Goal: Task Accomplishment & Management: Manage account settings

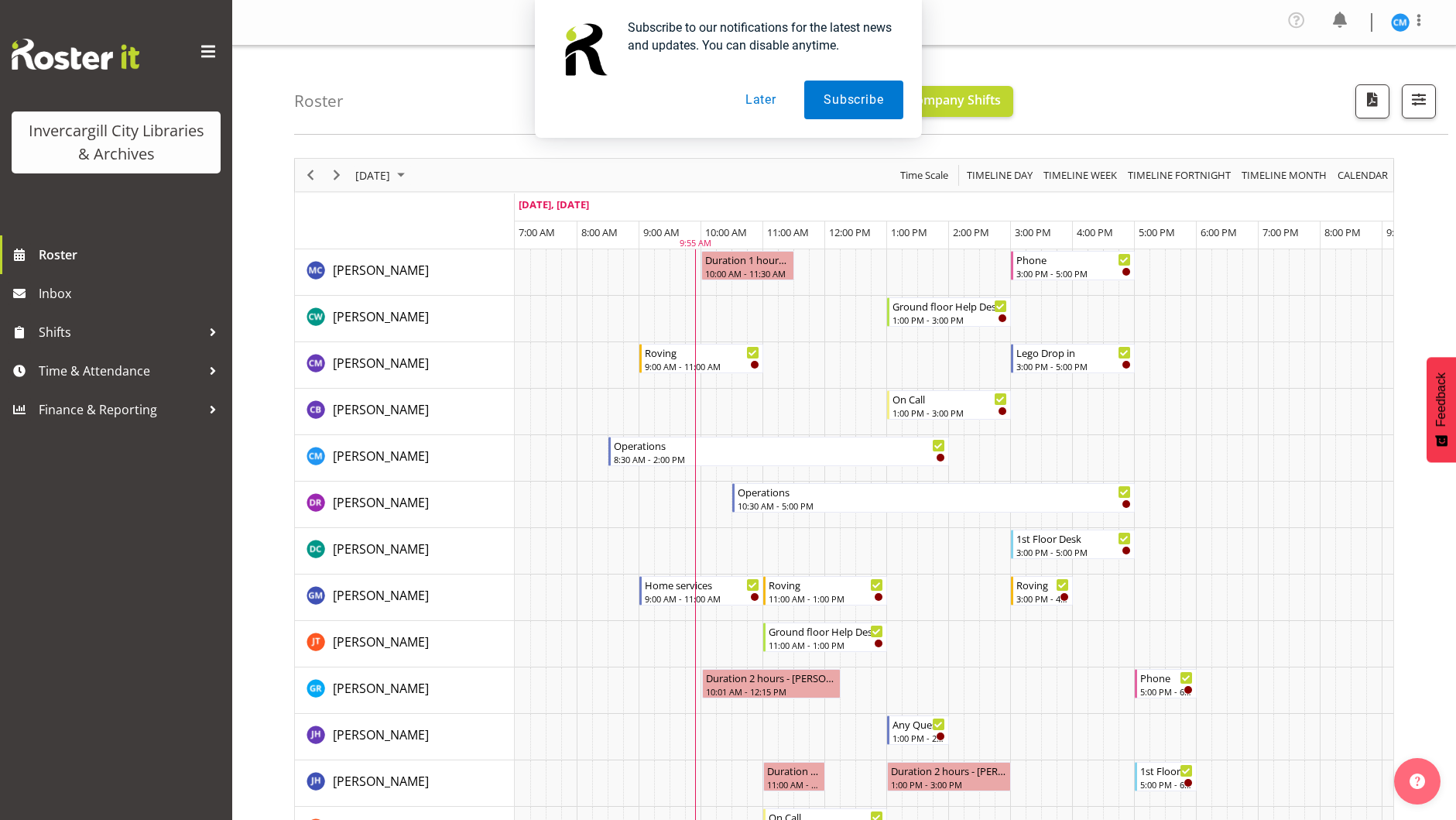
click at [749, 102] on button "Later" at bounding box center [761, 100] width 70 height 39
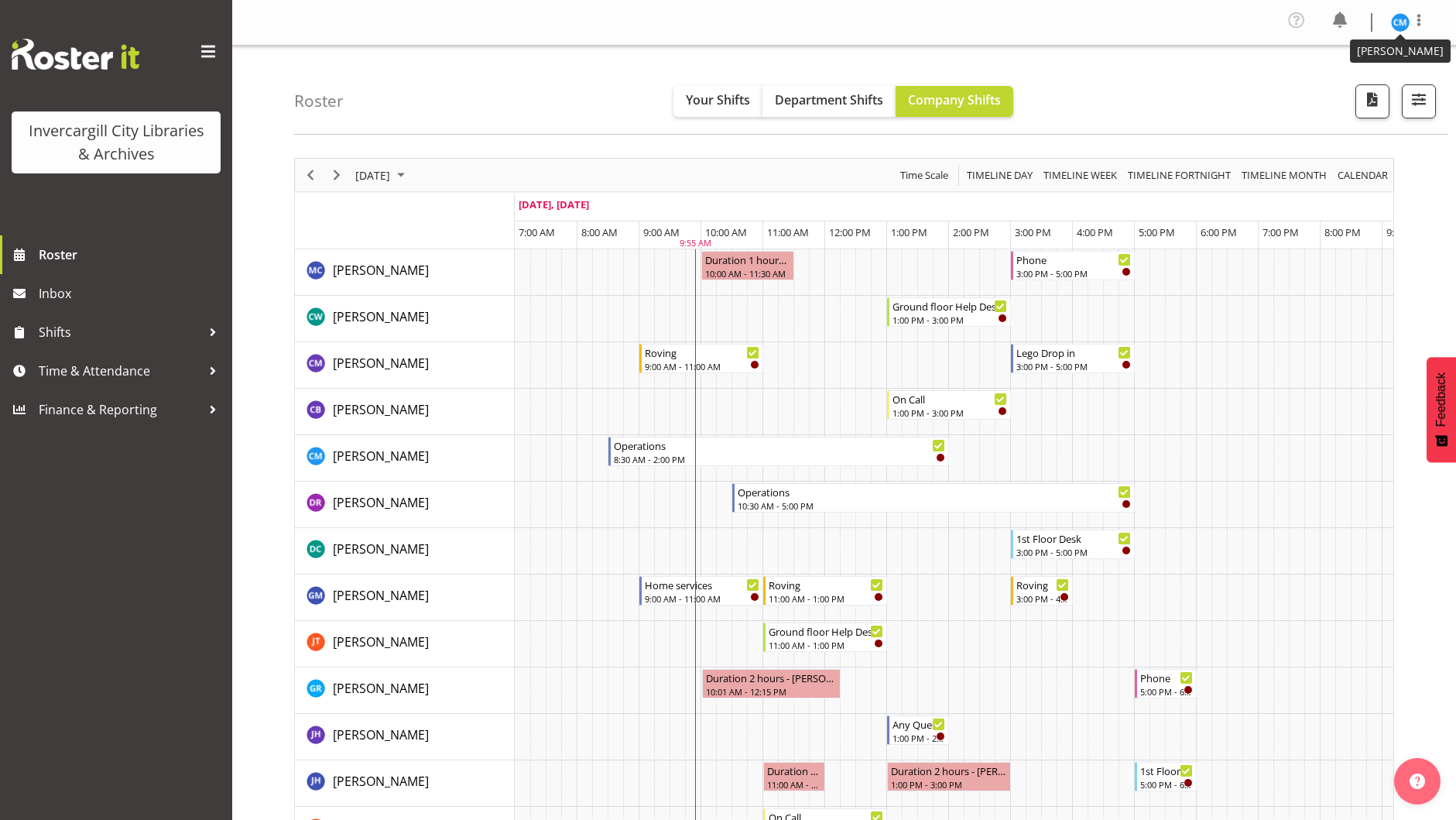
click at [1403, 17] on img at bounding box center [1400, 22] width 19 height 19
click at [1335, 54] on link "Profile" at bounding box center [1353, 57] width 149 height 28
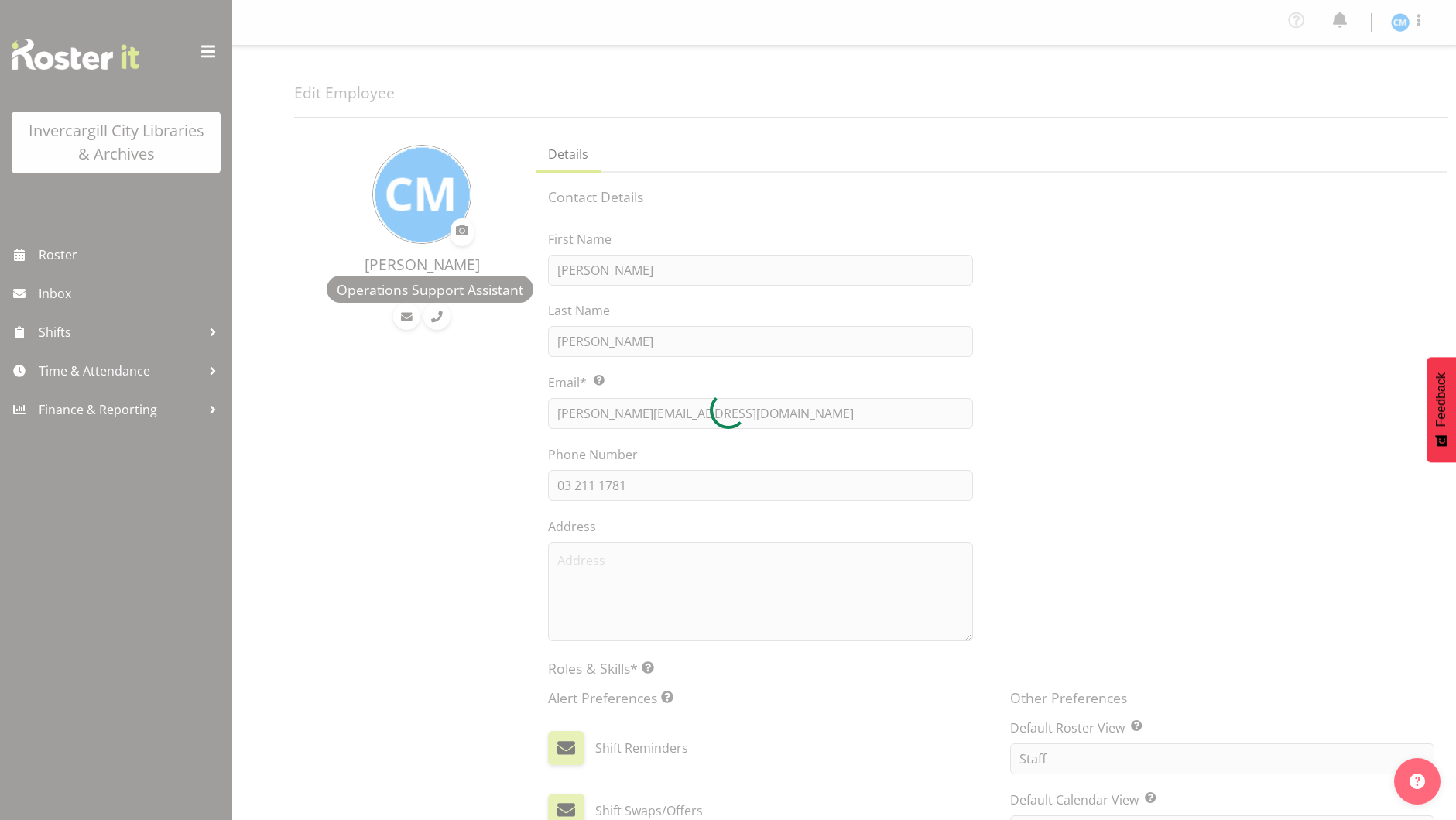
select select "TimelineDay"
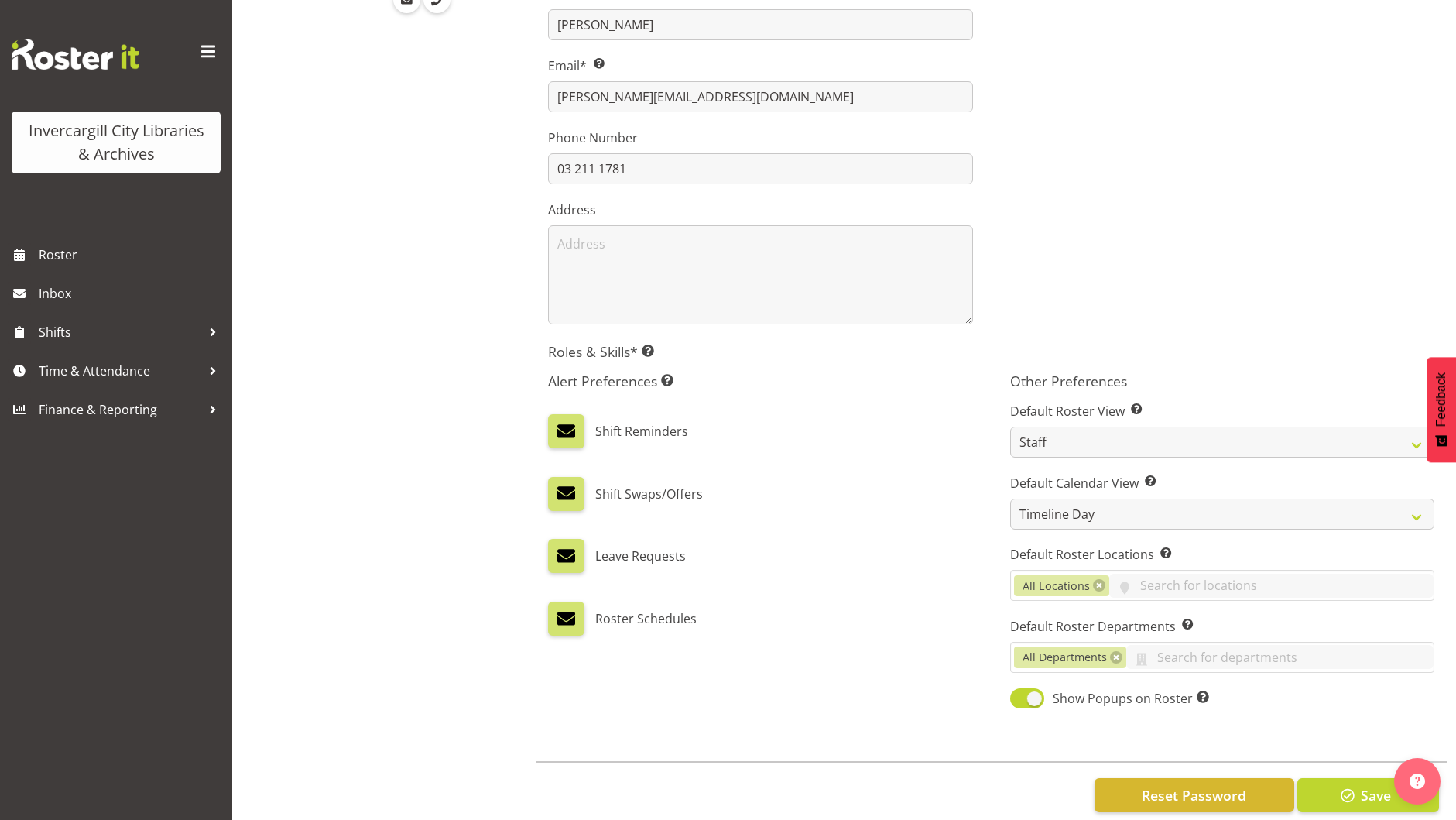
scroll to position [345, 0]
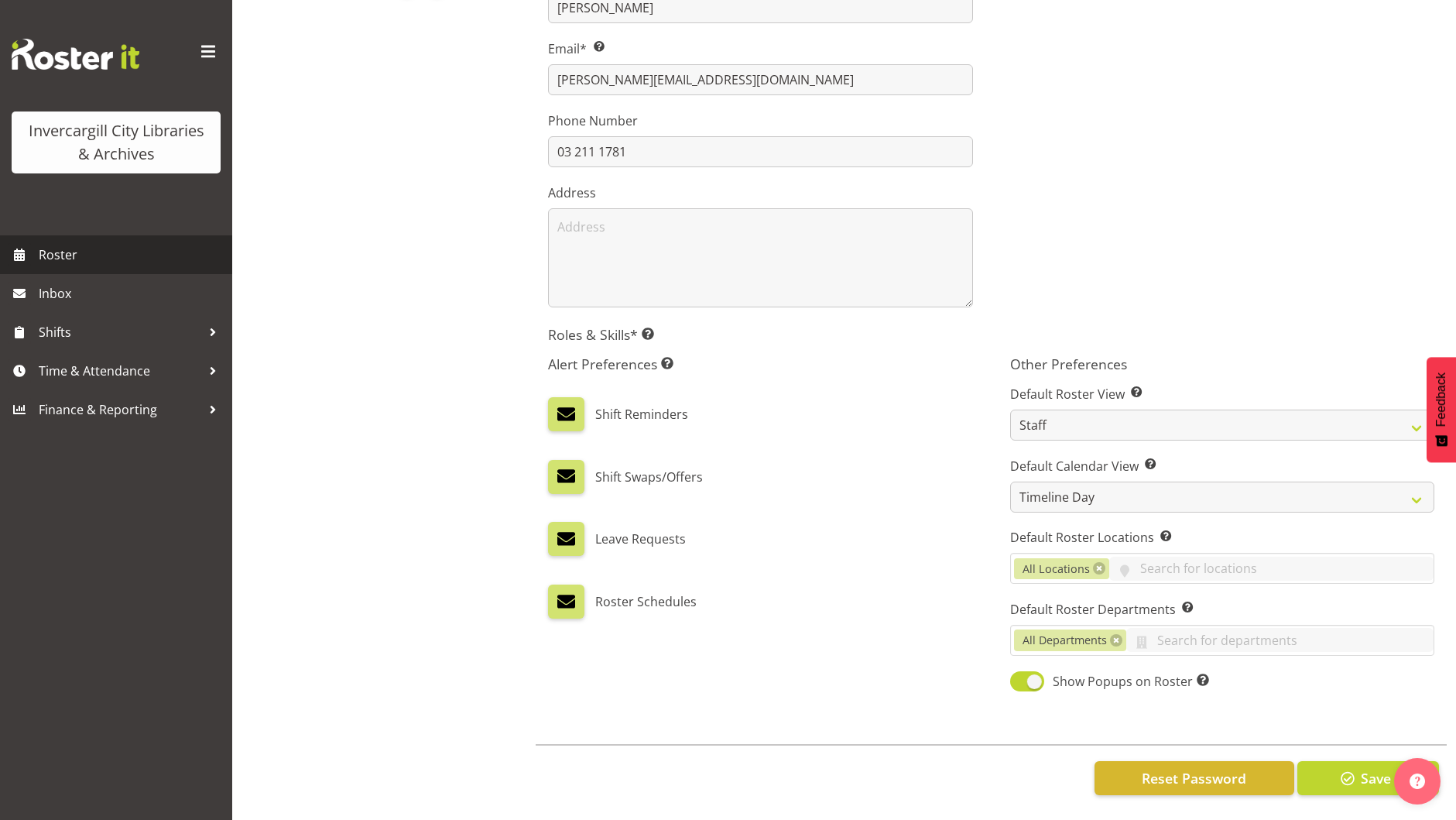
click at [54, 250] on span "Roster" at bounding box center [132, 254] width 186 height 23
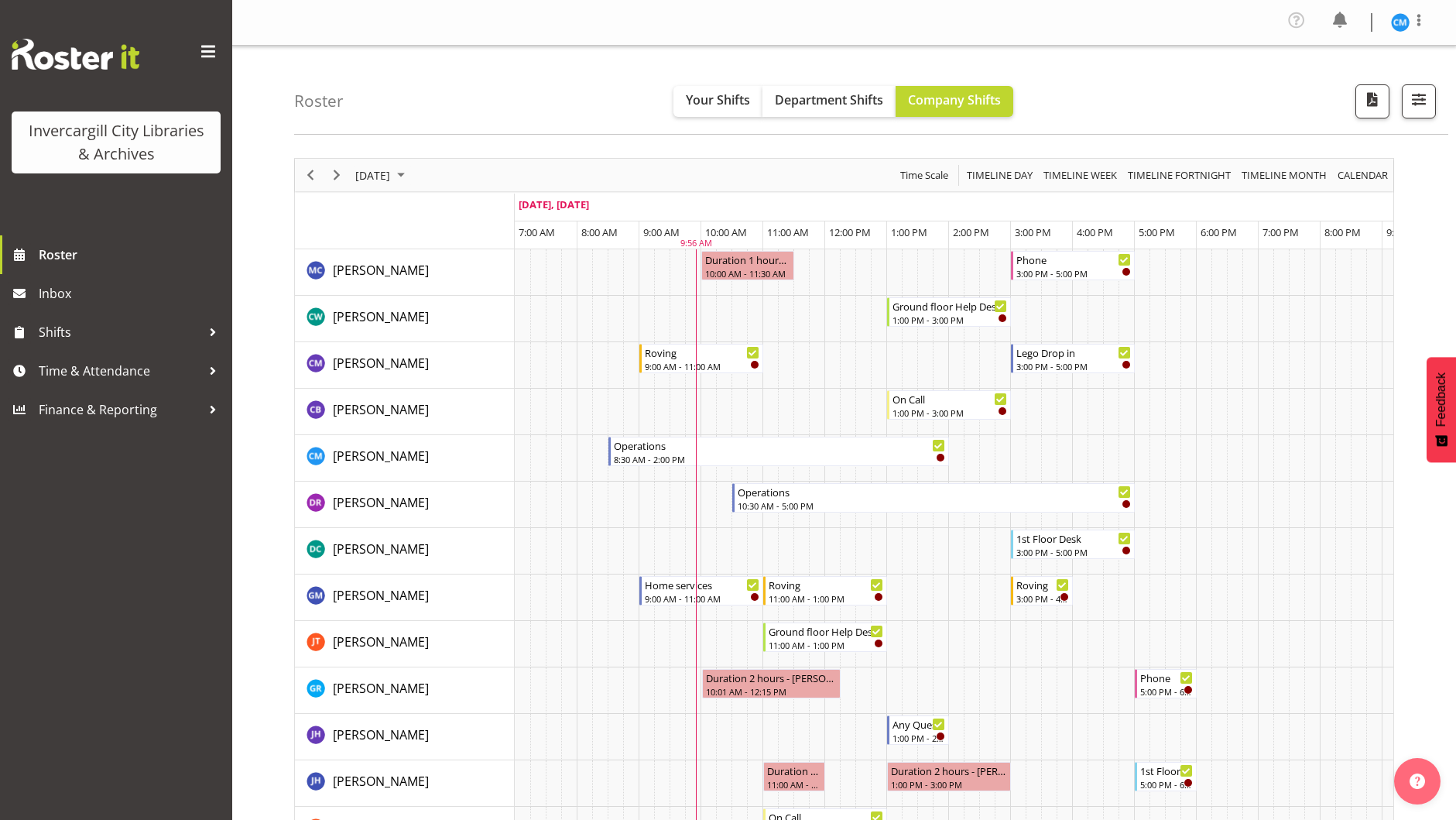
scroll to position [77, 0]
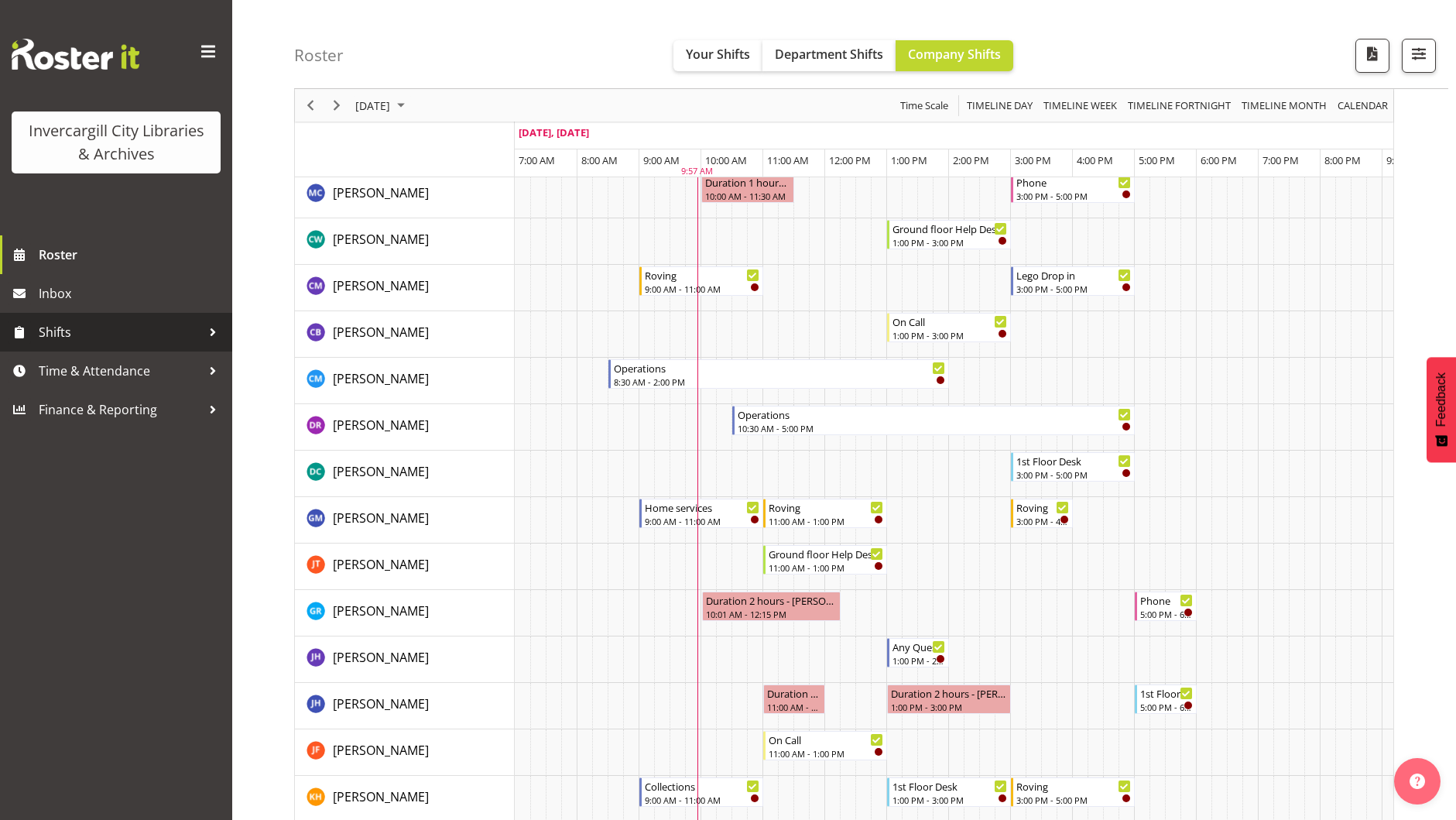
click at [207, 332] on div at bounding box center [212, 331] width 23 height 23
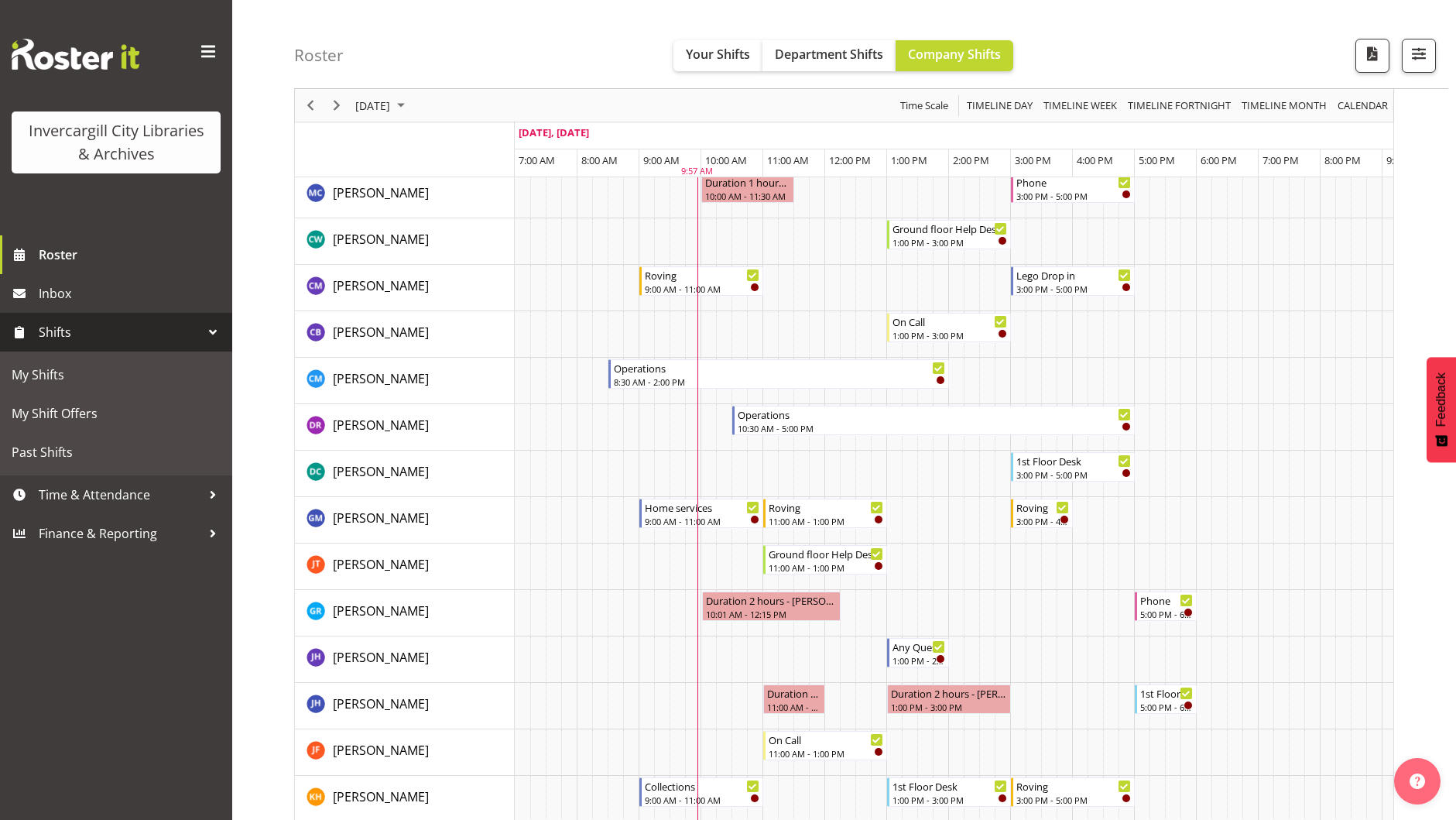
click at [210, 330] on div at bounding box center [212, 331] width 23 height 23
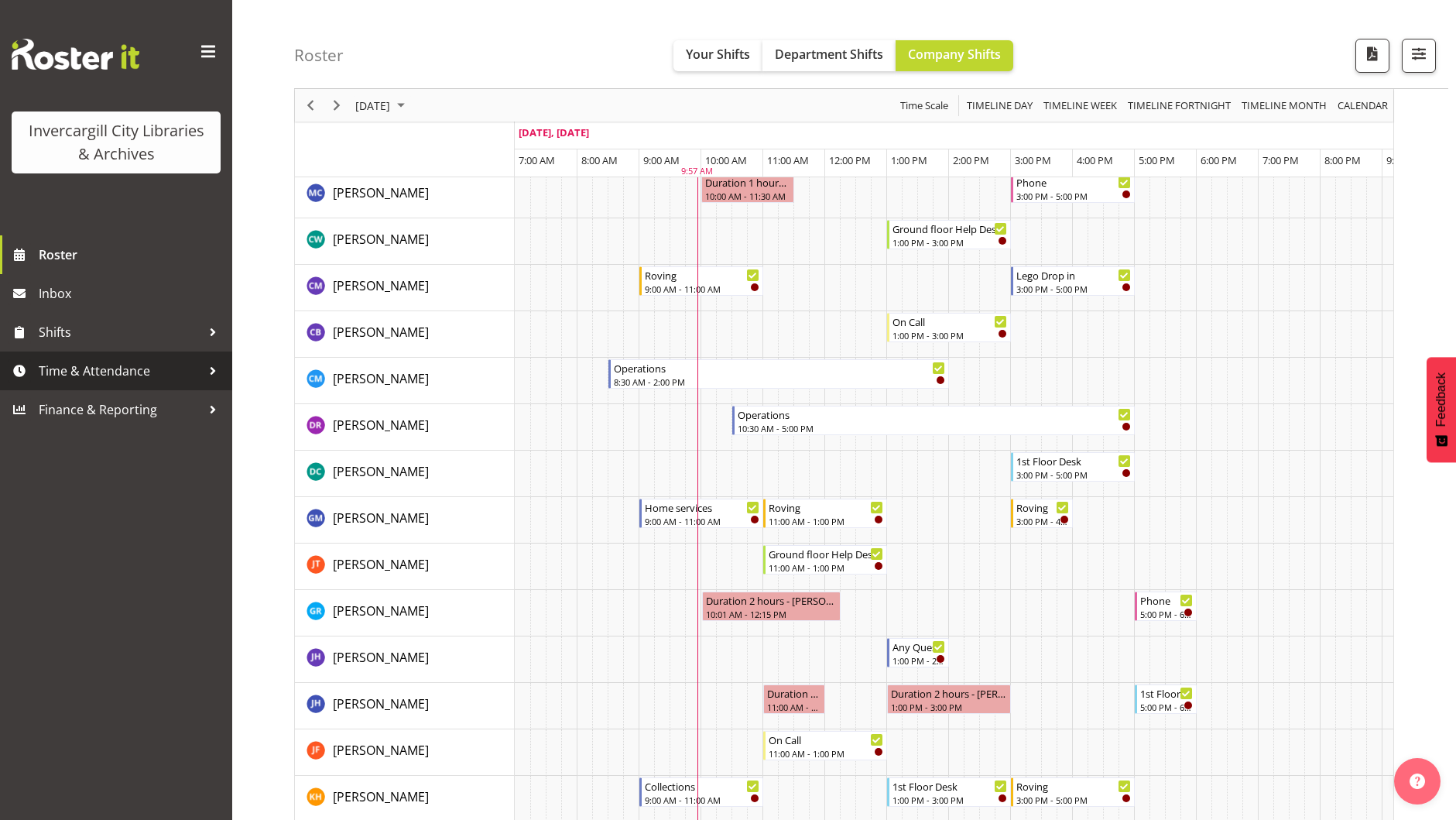
click at [211, 372] on div at bounding box center [212, 370] width 23 height 23
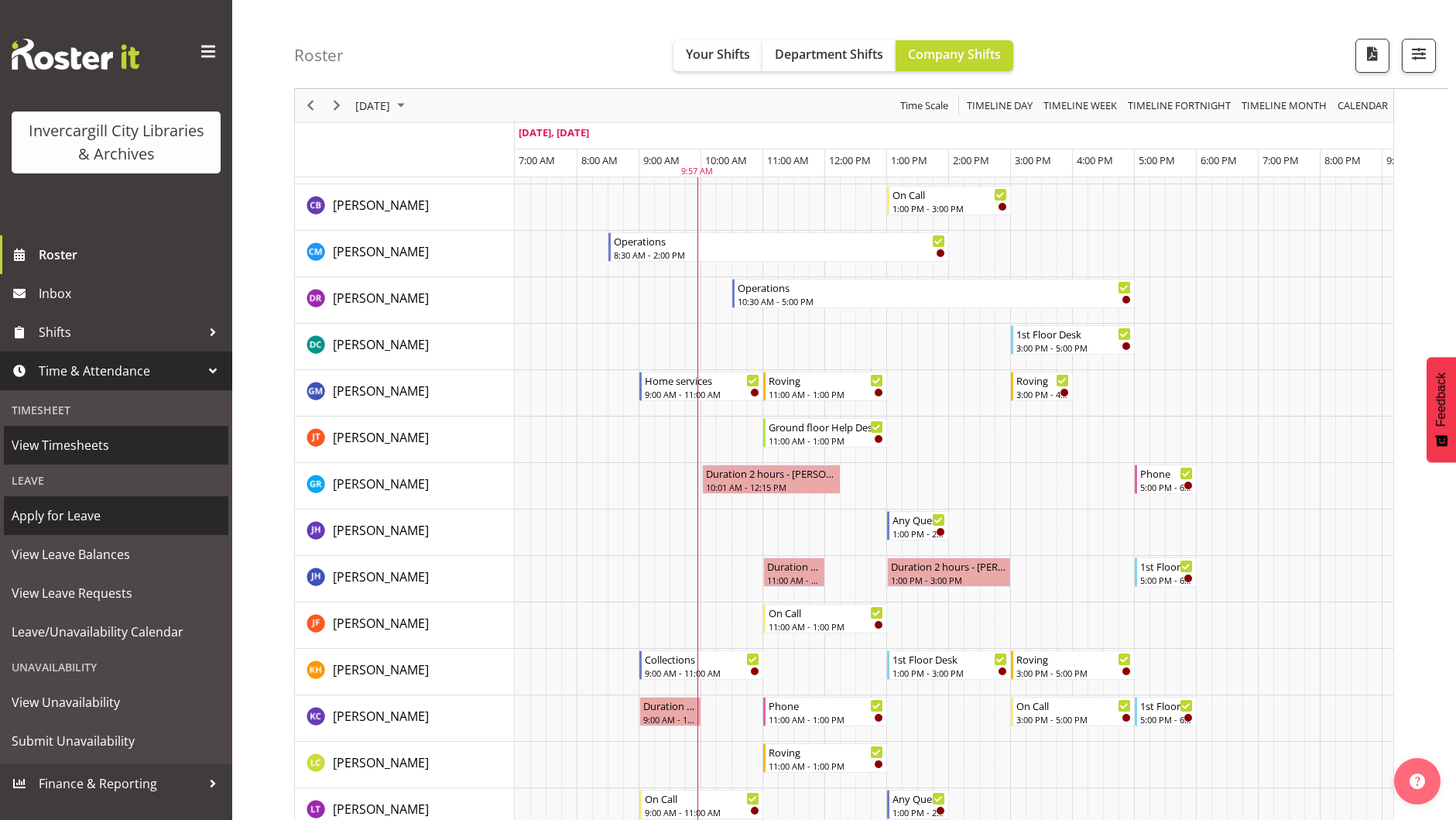
scroll to position [155, 0]
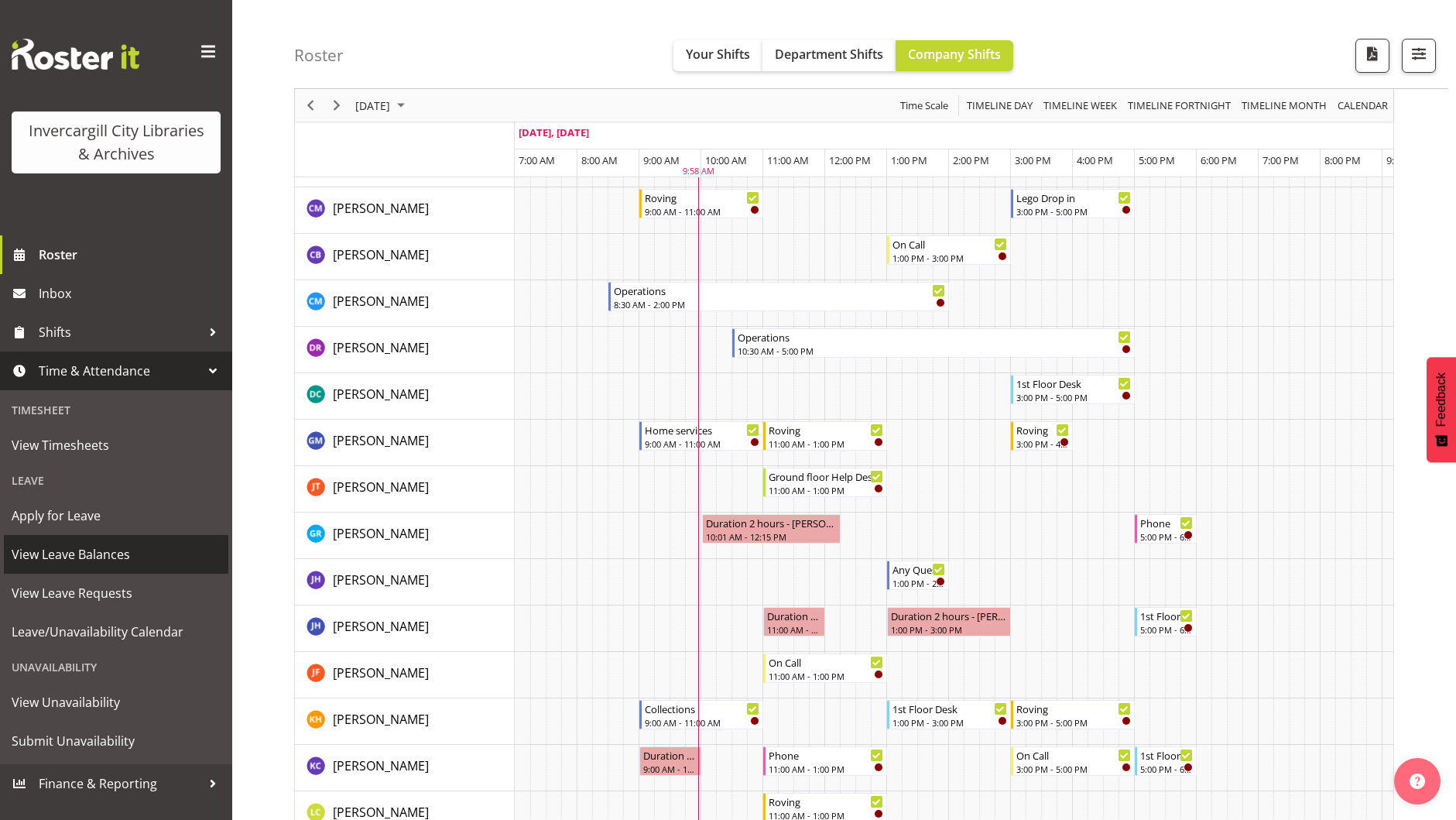
click at [109, 552] on span "View Leave Balances" at bounding box center [116, 554] width 209 height 23
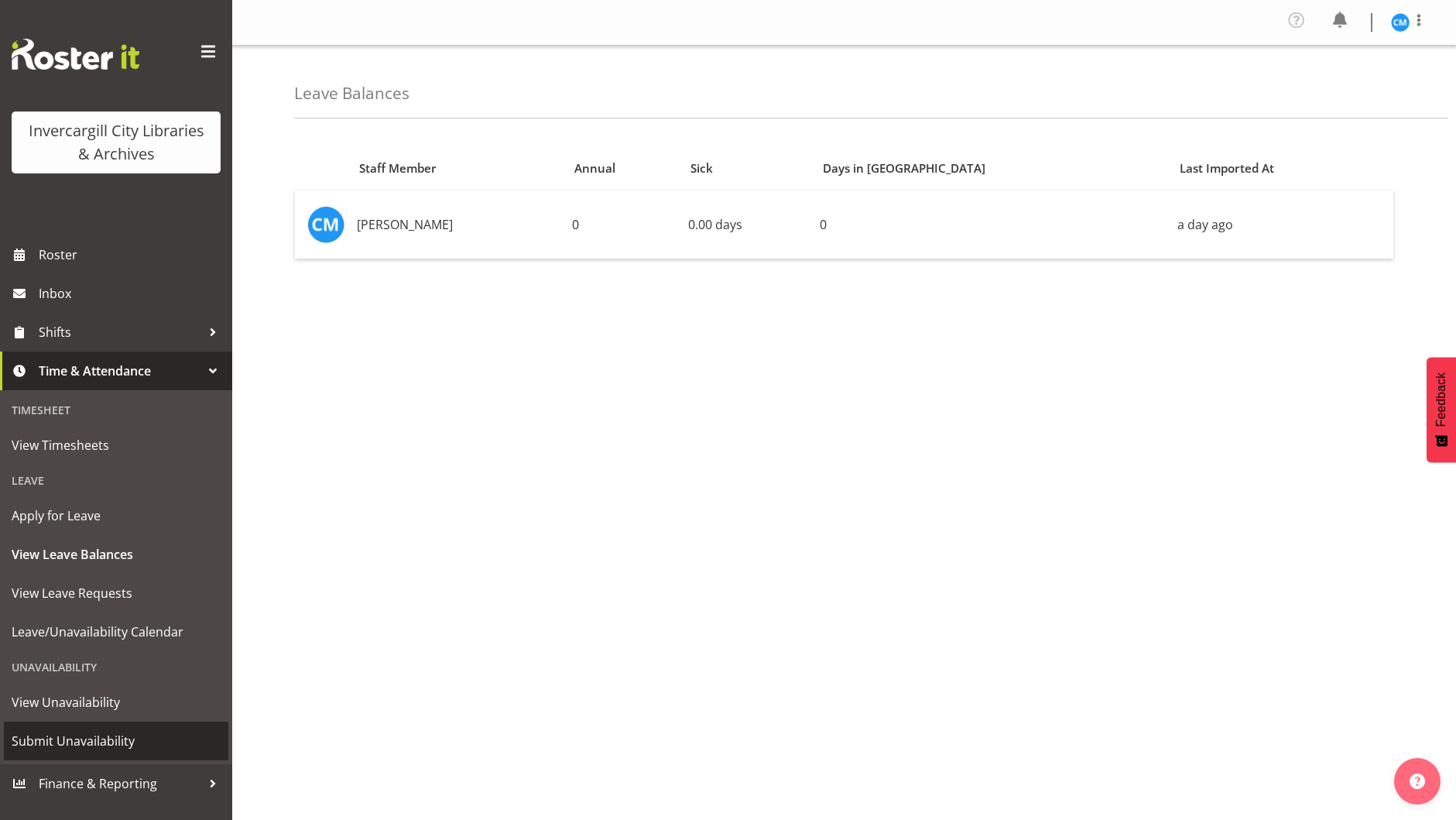
click at [86, 747] on span "Submit Unavailability" at bounding box center [116, 740] width 209 height 23
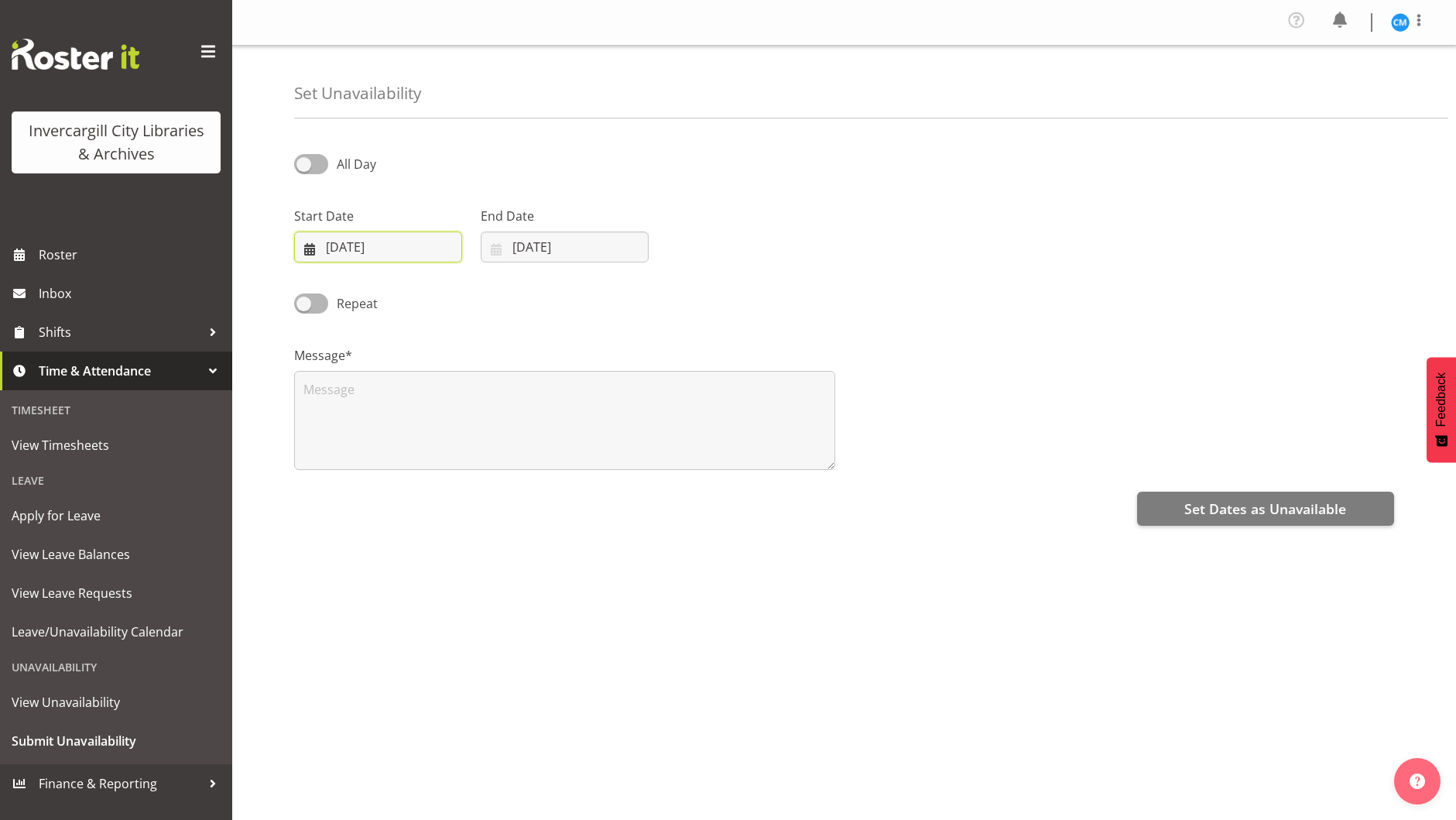
click at [401, 243] on input "[DATE]" at bounding box center [378, 246] width 168 height 31
click at [694, 318] on div "Repeat" at bounding box center [844, 298] width 1118 height 53
click at [206, 780] on div at bounding box center [212, 783] width 23 height 23
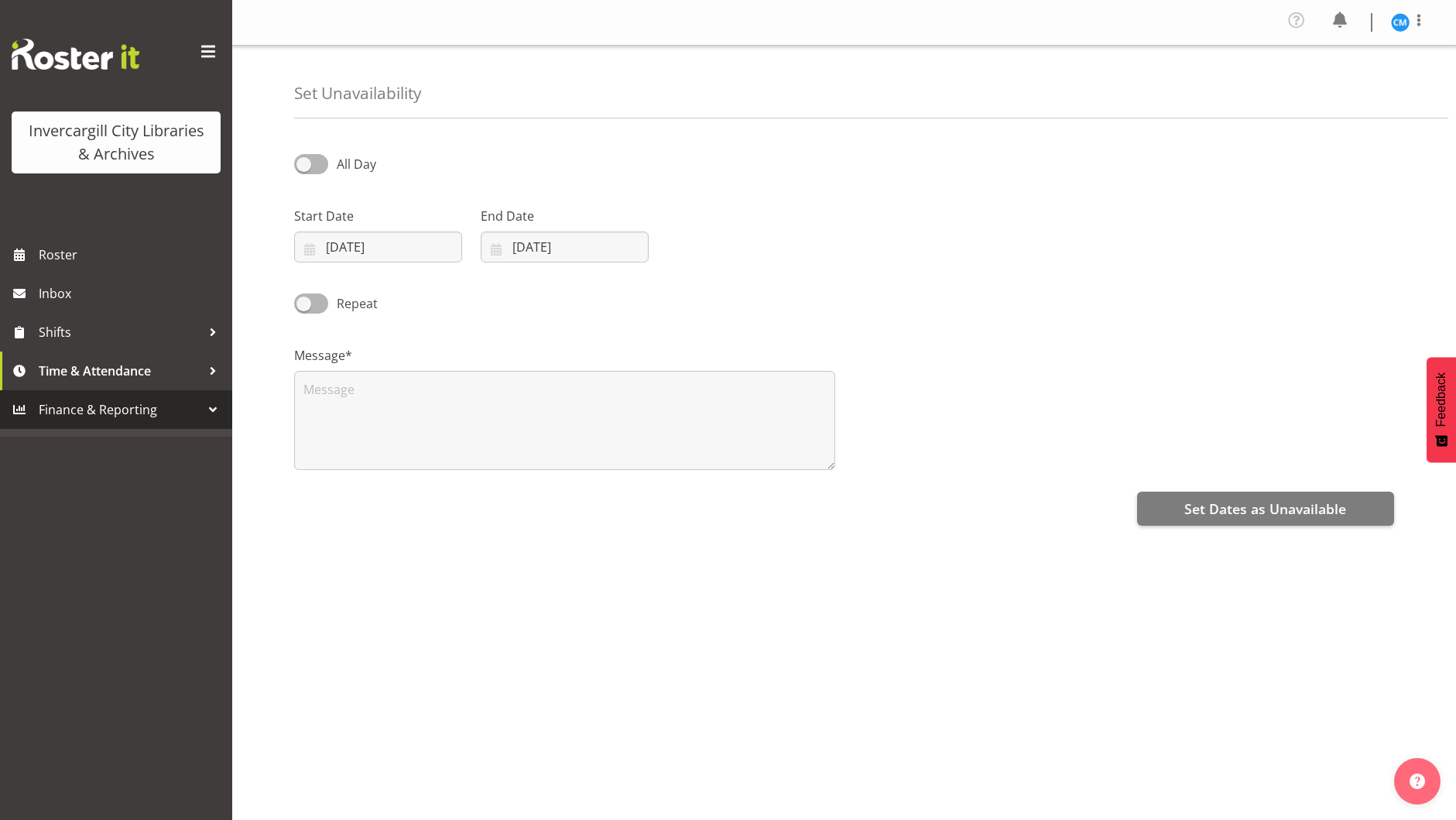
click at [211, 407] on div at bounding box center [212, 409] width 23 height 23
click at [207, 49] on span at bounding box center [207, 51] width 25 height 25
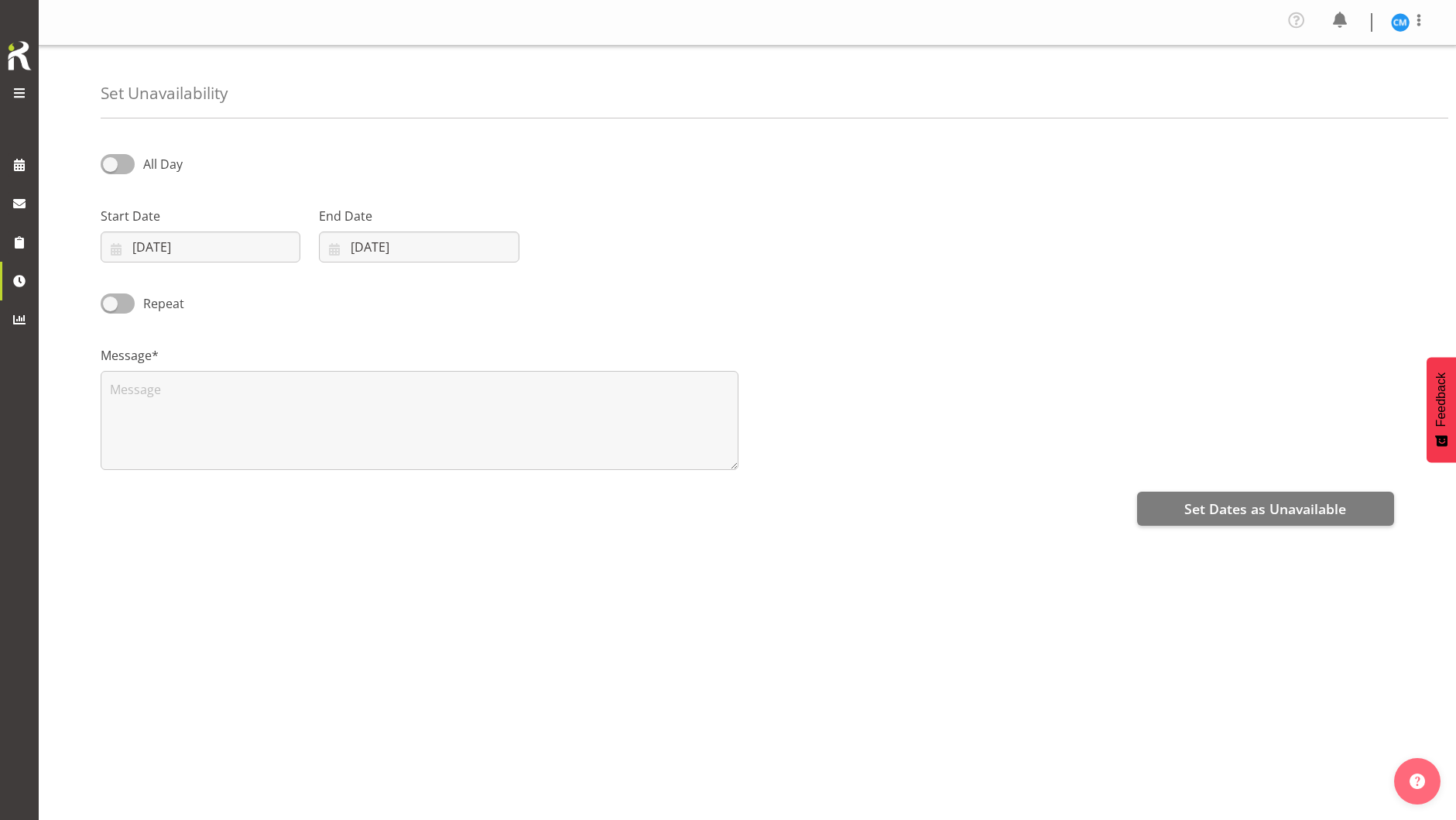
click at [20, 89] on span at bounding box center [20, 93] width 19 height 19
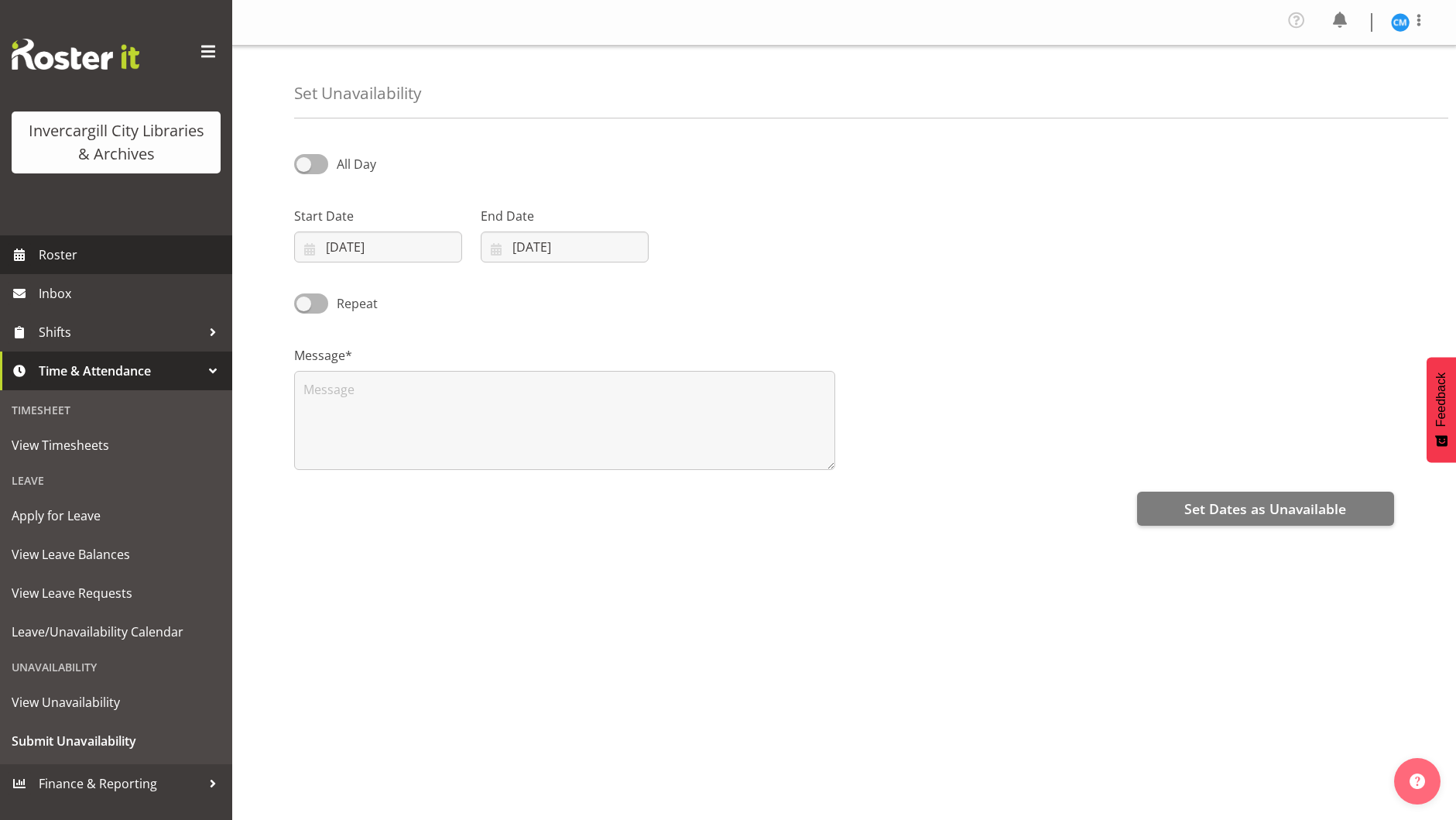
click at [46, 252] on span "Roster" at bounding box center [132, 254] width 186 height 23
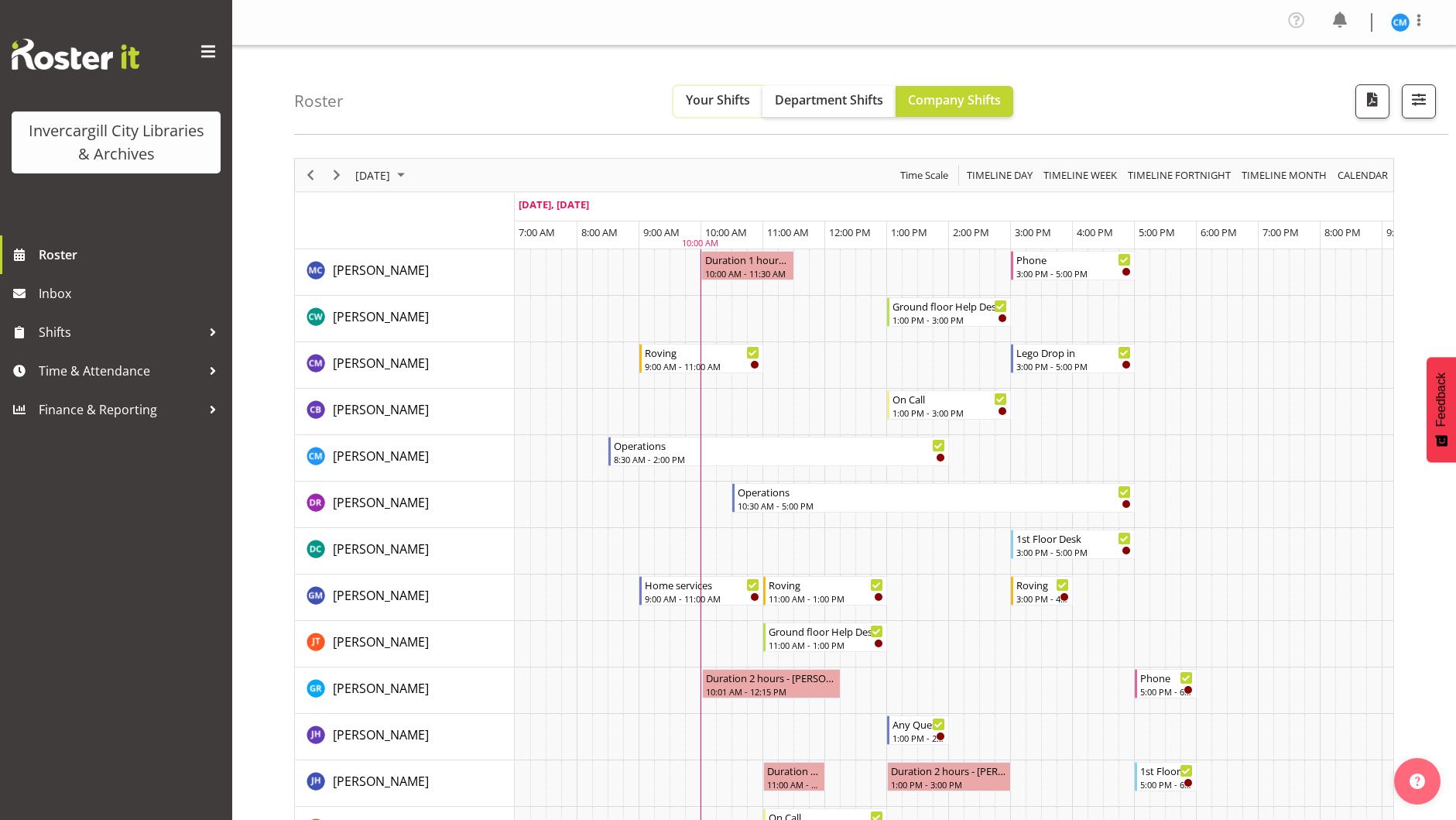
click at [691, 100] on span "Your Shifts" at bounding box center [718, 99] width 65 height 17
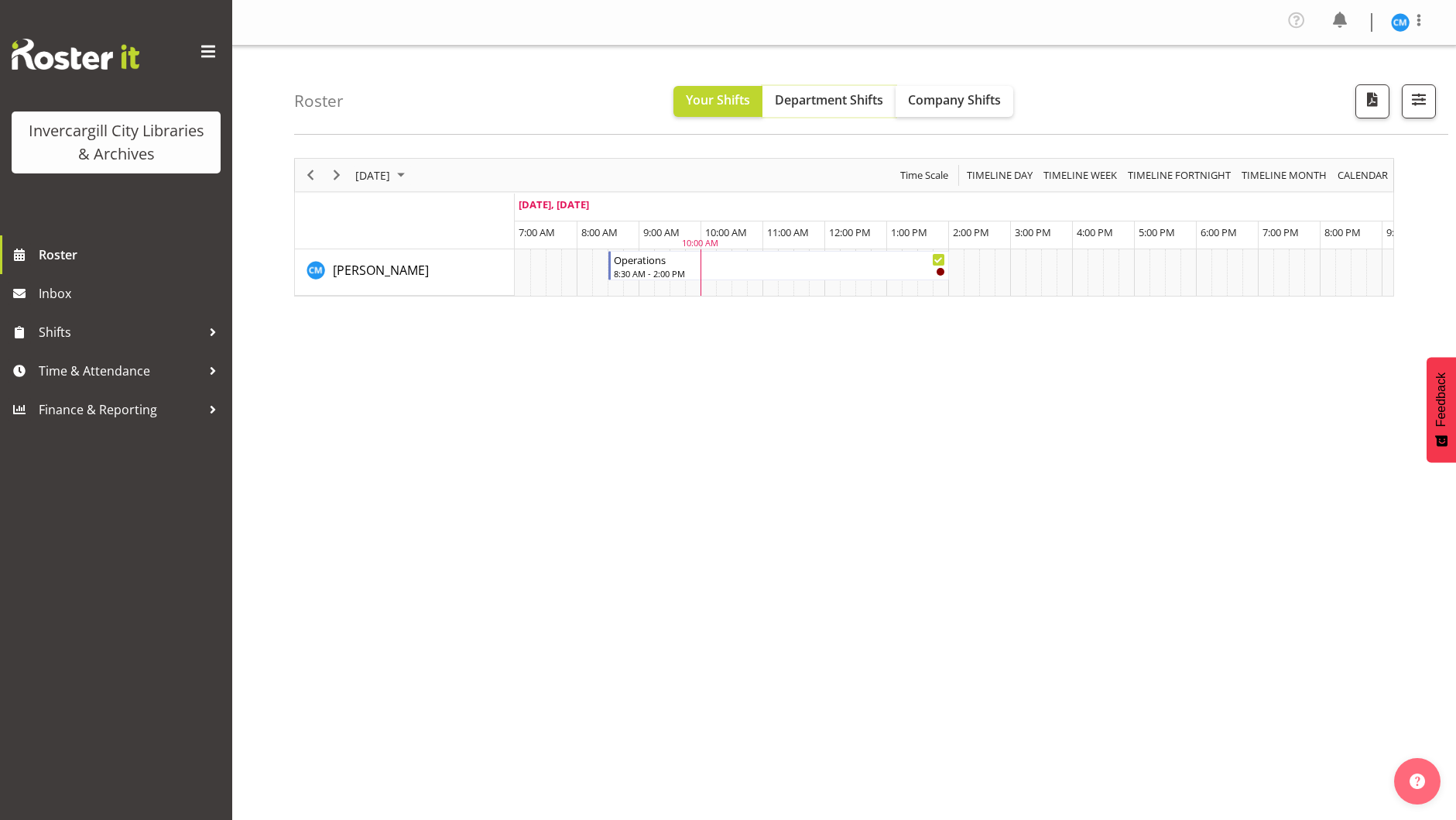
click at [838, 96] on span "Department Shifts" at bounding box center [829, 99] width 109 height 17
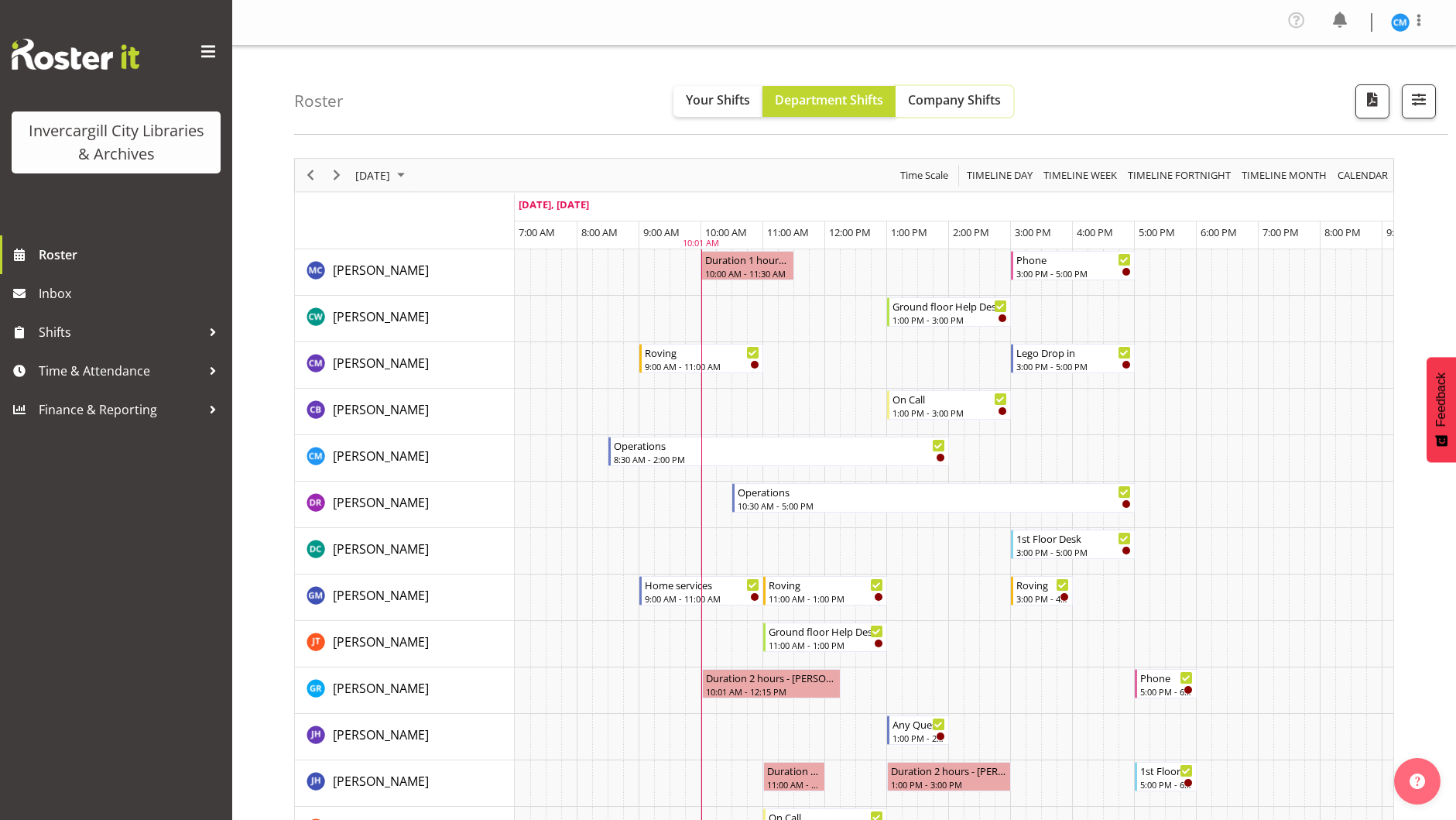
click at [941, 98] on span "Company Shifts" at bounding box center [954, 99] width 93 height 17
click at [1004, 173] on span "Timeline Day" at bounding box center [999, 175] width 69 height 20
click at [1081, 173] on span "Timeline Week" at bounding box center [1080, 175] width 76 height 20
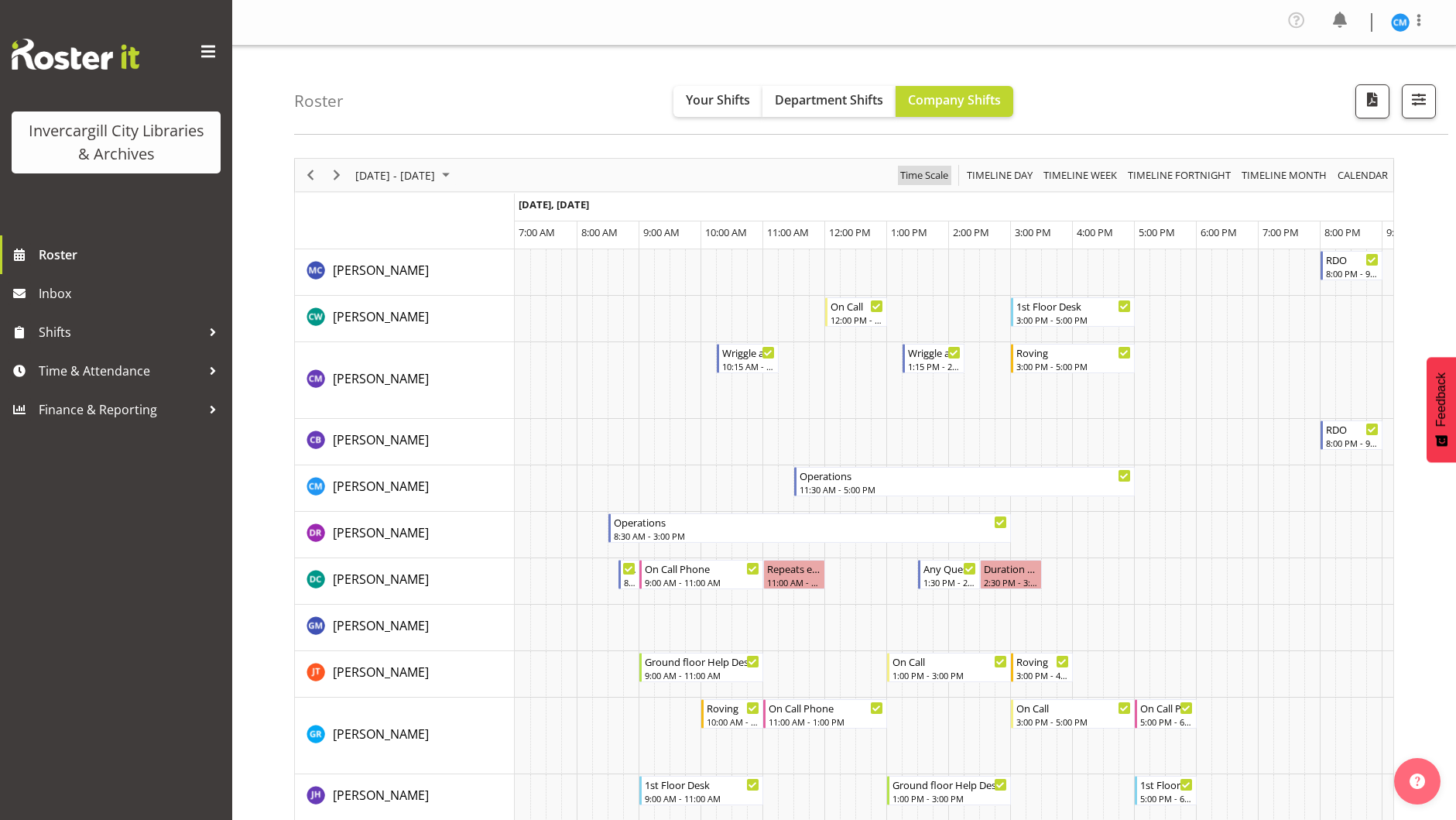
click at [926, 174] on span "Time Scale" at bounding box center [924, 175] width 51 height 20
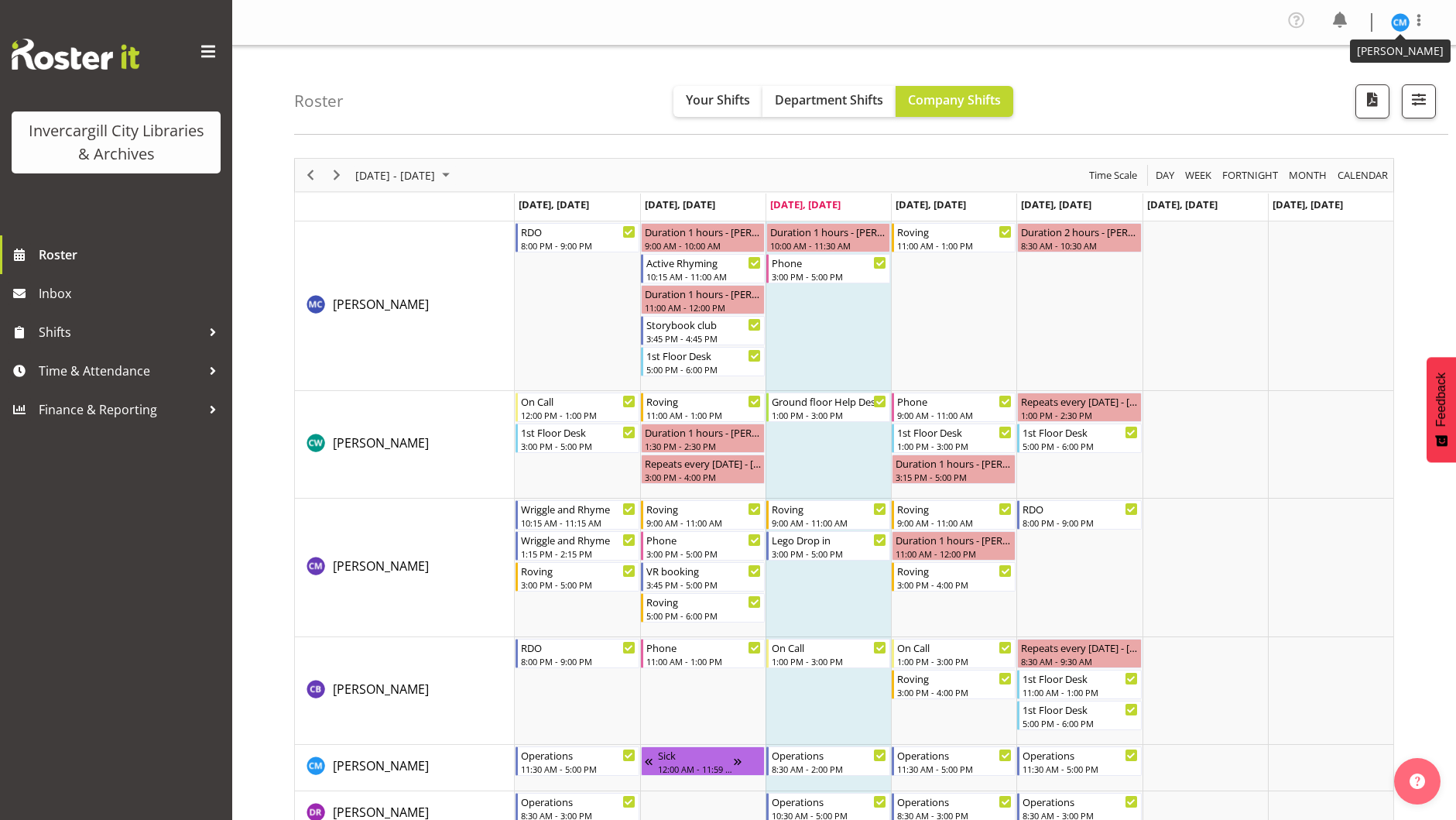
click at [1401, 19] on img at bounding box center [1400, 22] width 19 height 19
click at [1333, 57] on link "Profile" at bounding box center [1353, 57] width 149 height 28
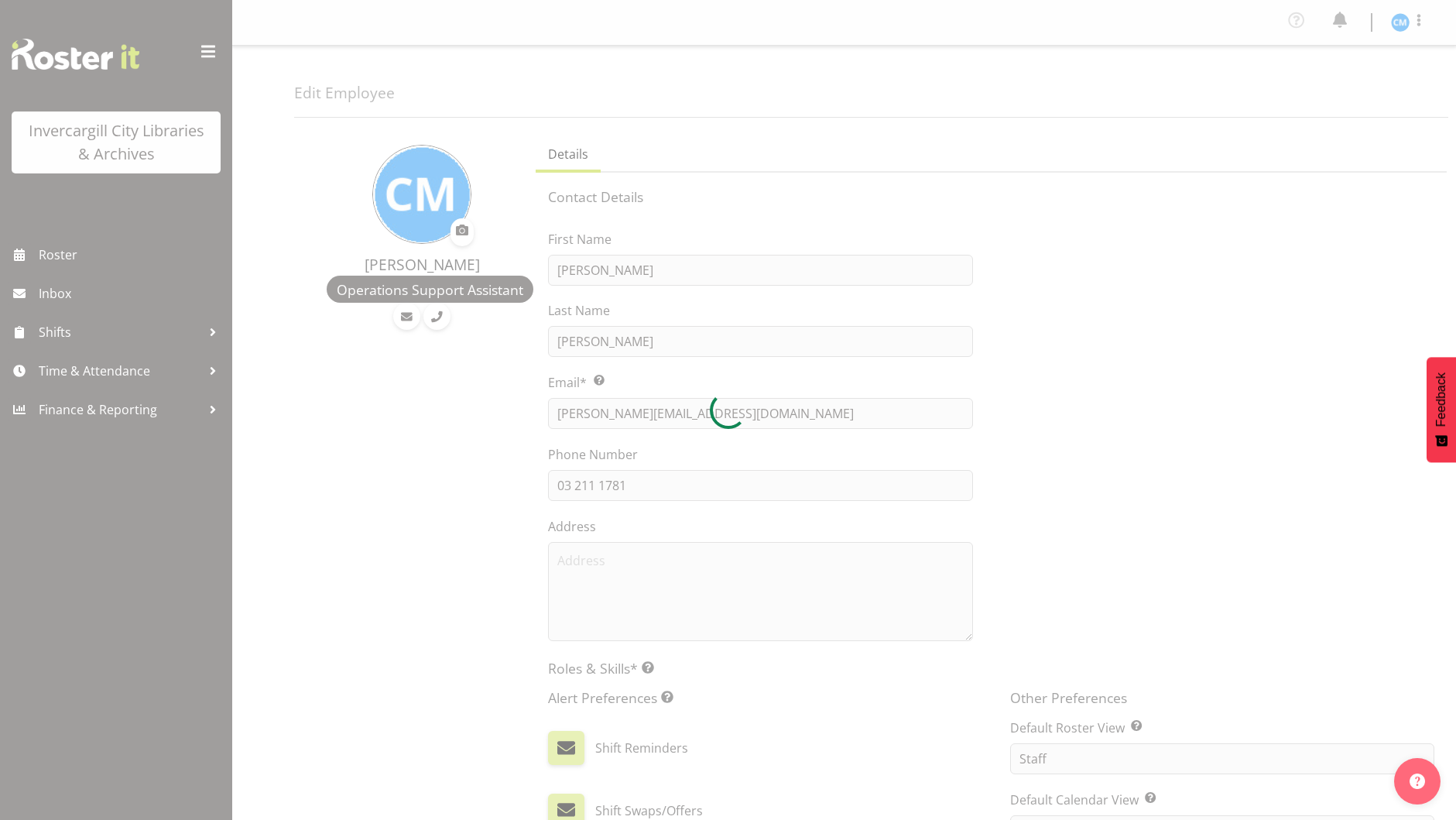
select select "TimelineDay"
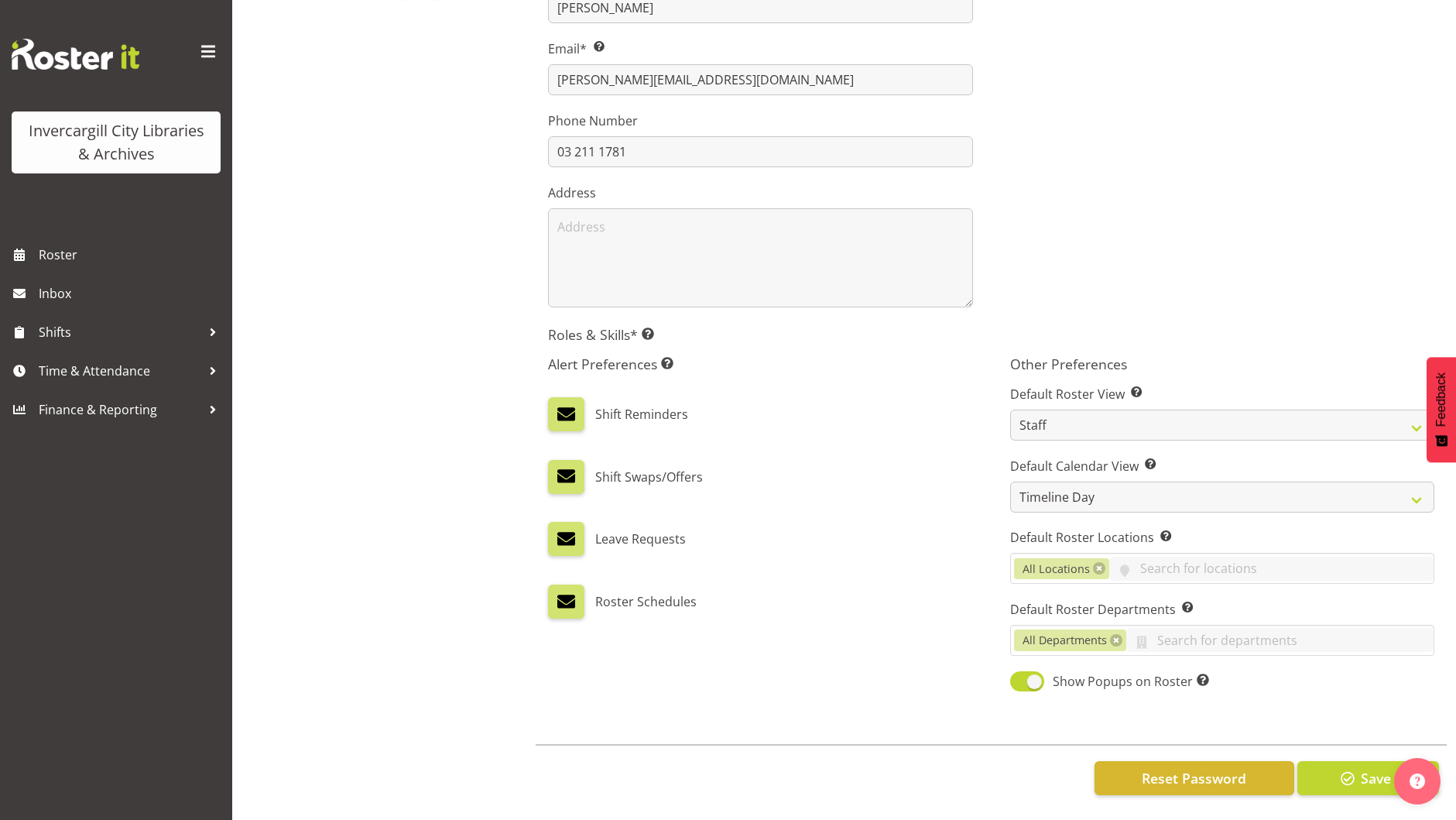
scroll to position [345, 0]
